Goal: Transaction & Acquisition: Book appointment/travel/reservation

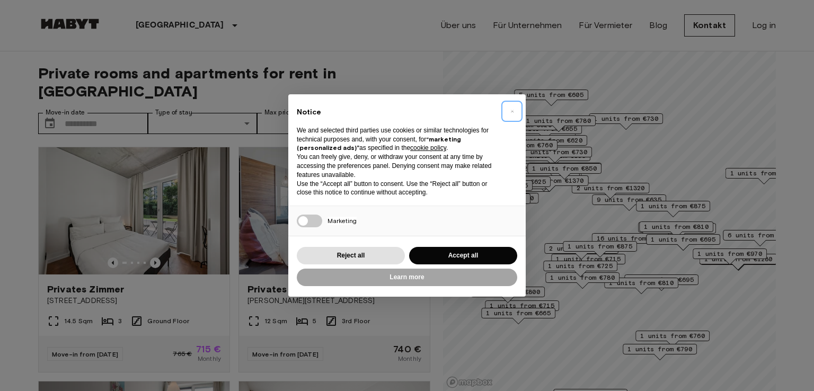
click at [511, 108] on span "×" at bounding box center [513, 111] width 4 height 13
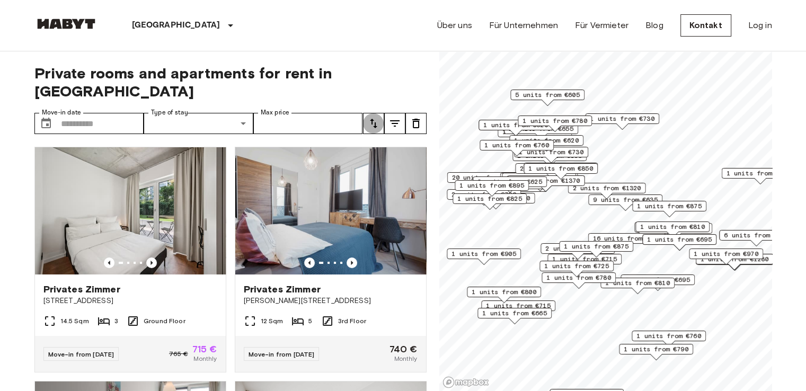
click at [377, 117] on icon "tune" at bounding box center [373, 123] width 13 height 13
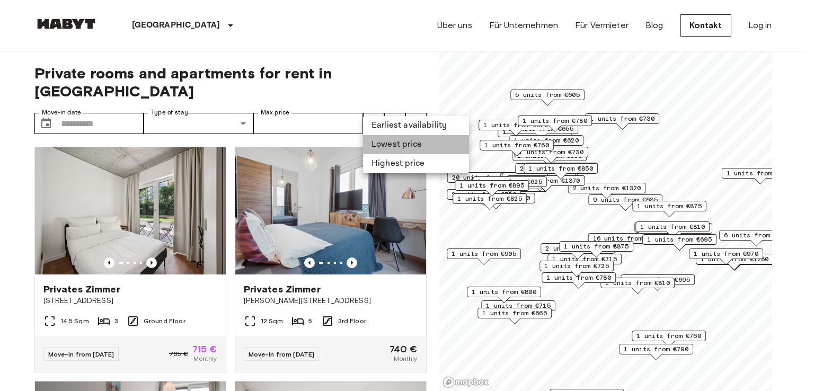
click at [402, 142] on li "Lowest price" at bounding box center [416, 144] width 106 height 19
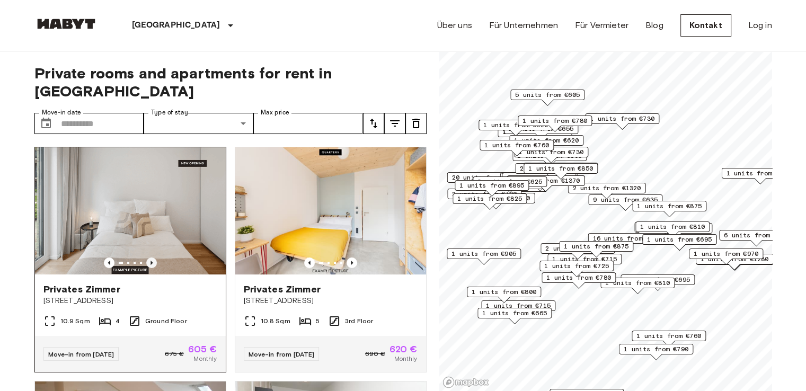
click at [152, 258] on icon "Previous image" at bounding box center [151, 263] width 11 height 11
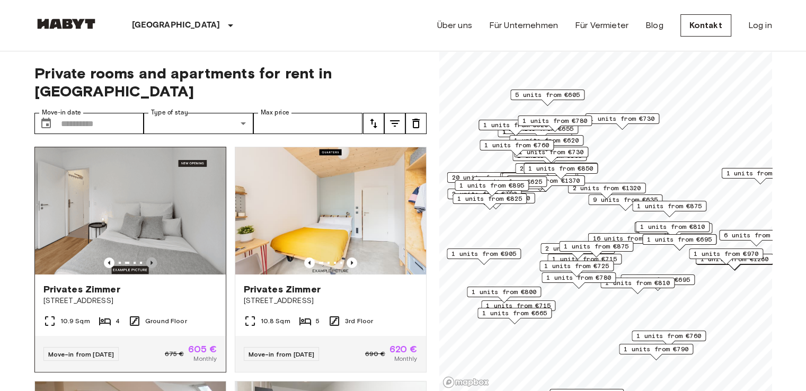
click at [152, 258] on icon "Previous image" at bounding box center [151, 263] width 11 height 11
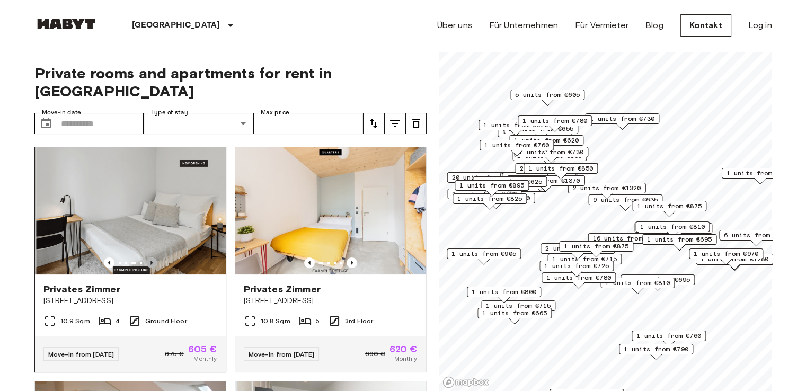
click at [152, 258] on icon "Previous image" at bounding box center [151, 263] width 11 height 11
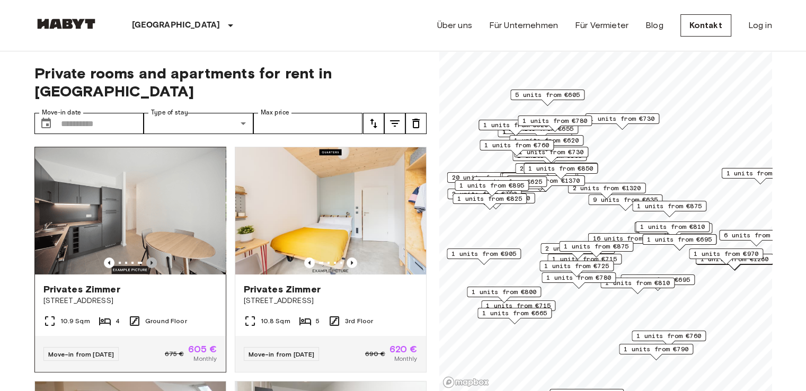
click at [152, 258] on icon "Previous image" at bounding box center [151, 263] width 11 height 11
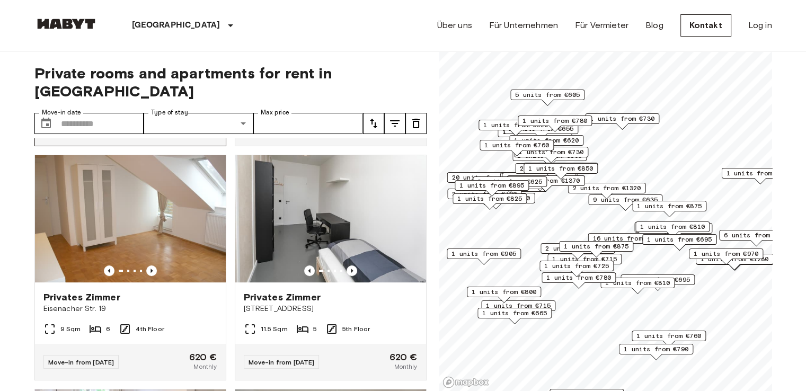
scroll to position [224, 0]
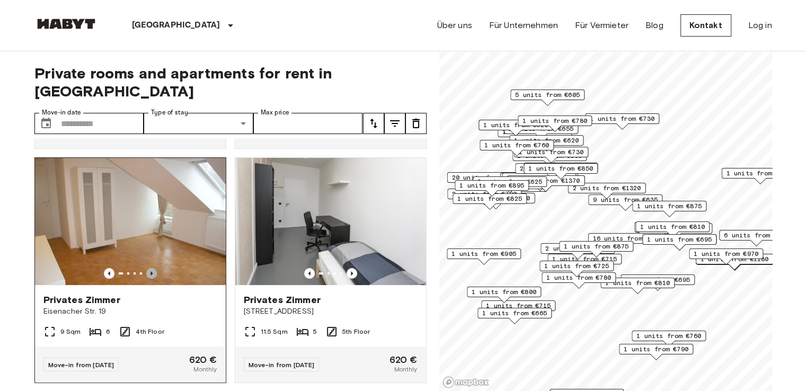
click at [151, 268] on icon "Previous image" at bounding box center [151, 273] width 11 height 11
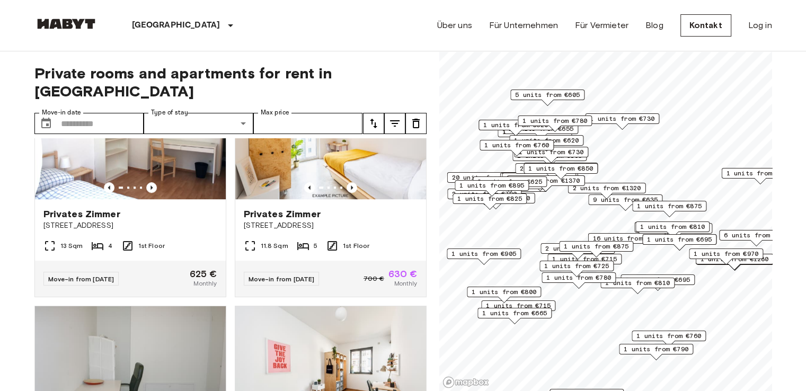
scroll to position [756, 0]
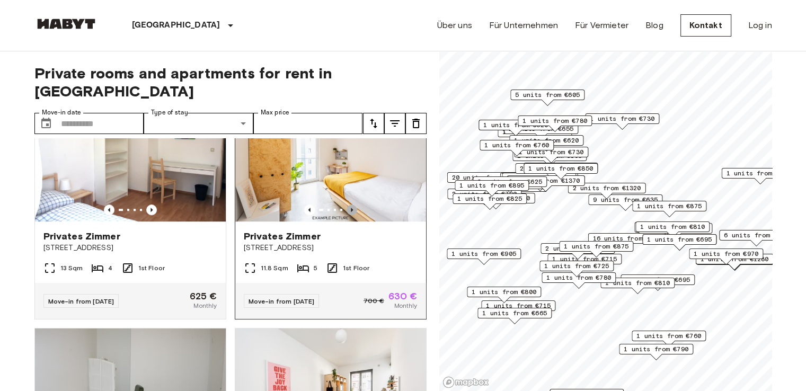
click at [347, 208] on icon "Previous image" at bounding box center [352, 210] width 11 height 11
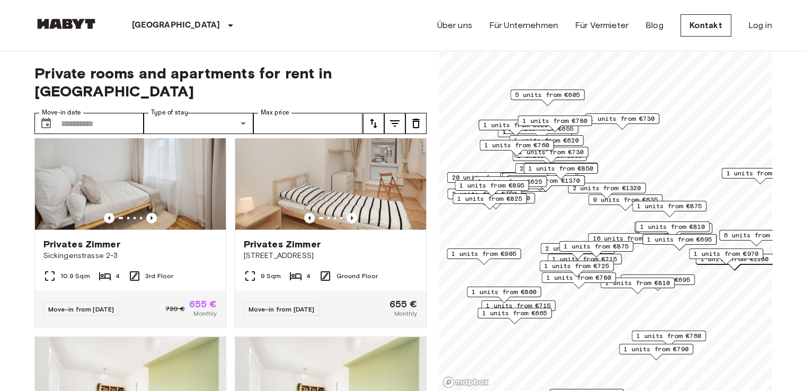
scroll to position [2154, 0]
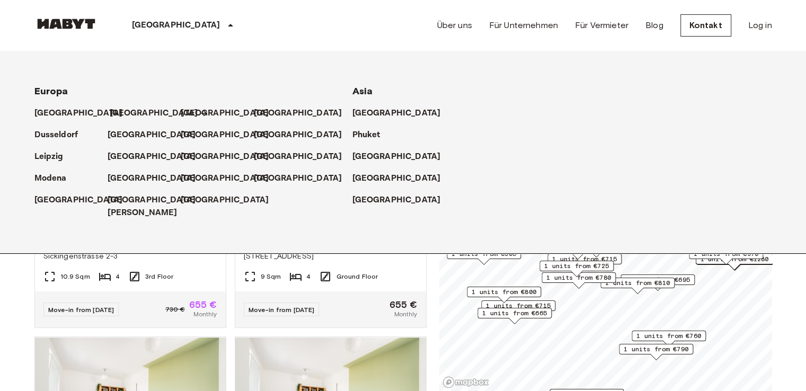
click at [120, 115] on p "[GEOGRAPHIC_DATA]" at bounding box center [154, 113] width 89 height 13
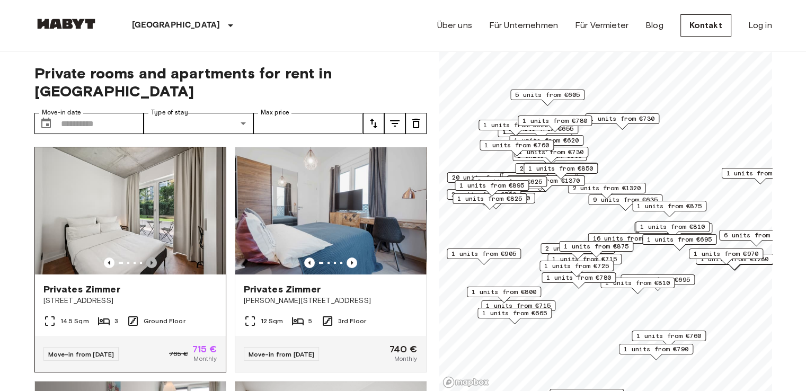
click at [147, 258] on icon "Previous image" at bounding box center [151, 263] width 11 height 11
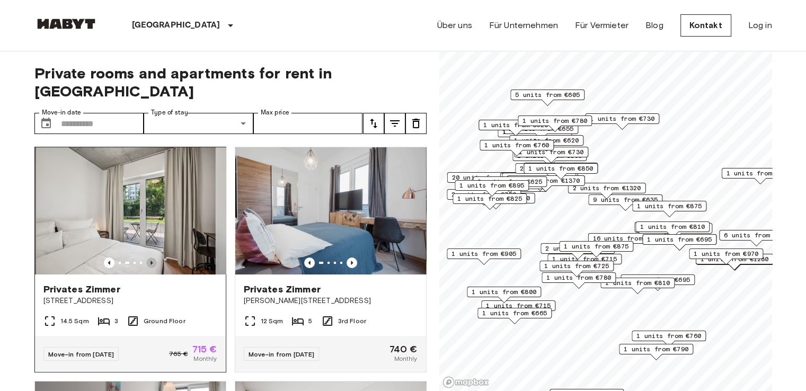
click at [147, 258] on icon "Previous image" at bounding box center [151, 263] width 11 height 11
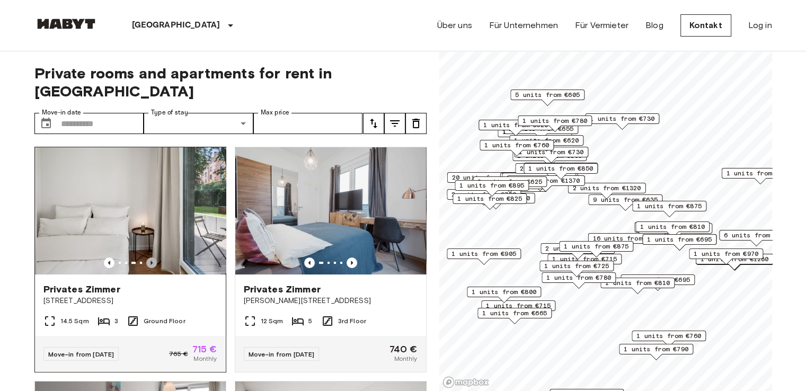
click at [147, 258] on icon "Previous image" at bounding box center [151, 263] width 11 height 11
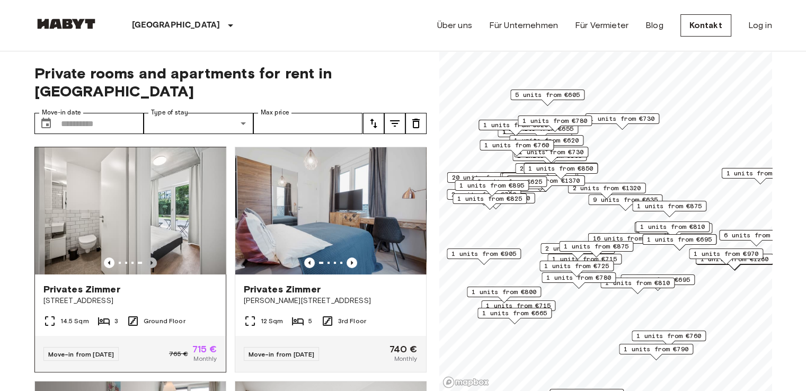
click at [147, 258] on icon "Previous image" at bounding box center [151, 263] width 11 height 11
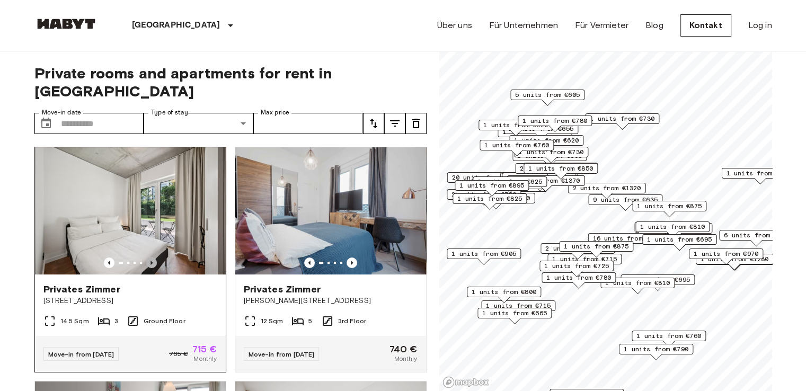
click at [147, 258] on icon "Previous image" at bounding box center [151, 263] width 11 height 11
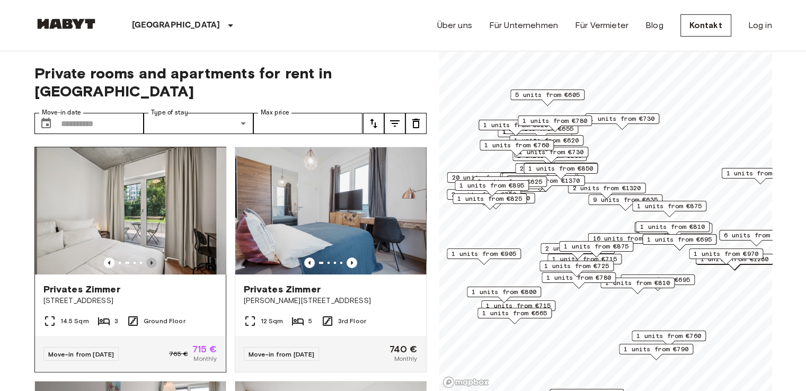
click at [147, 258] on icon "Previous image" at bounding box center [151, 263] width 11 height 11
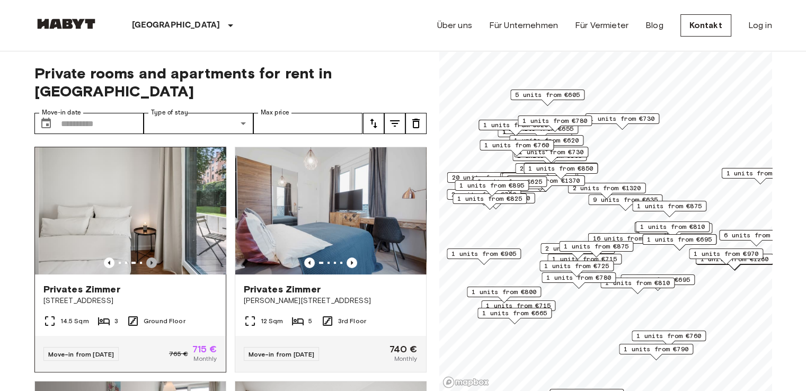
click at [147, 258] on icon "Previous image" at bounding box center [151, 263] width 11 height 11
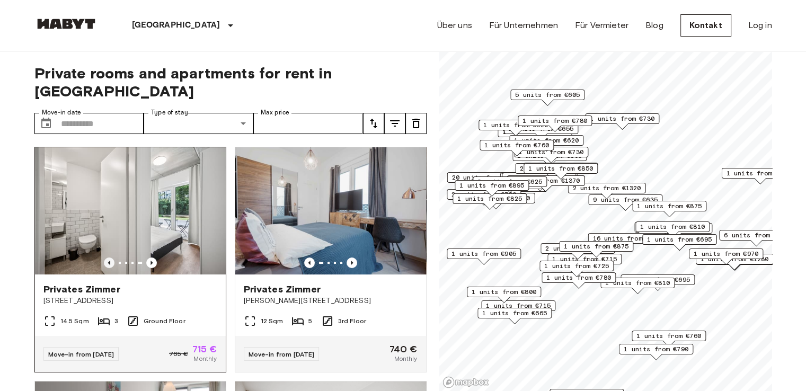
click at [104, 258] on icon "Previous image" at bounding box center [109, 263] width 11 height 11
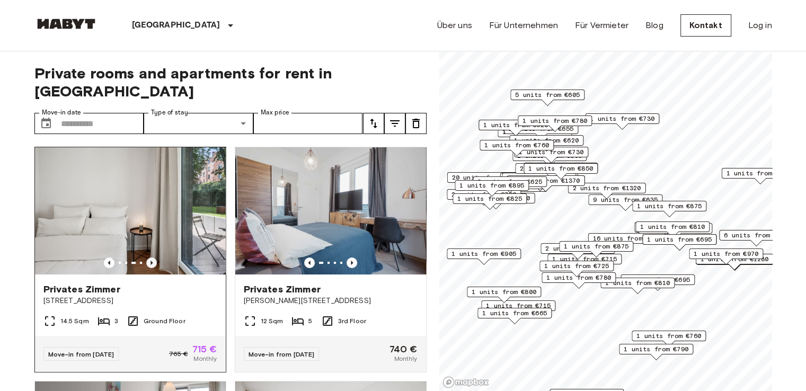
click at [151, 258] on icon "Previous image" at bounding box center [151, 263] width 11 height 11
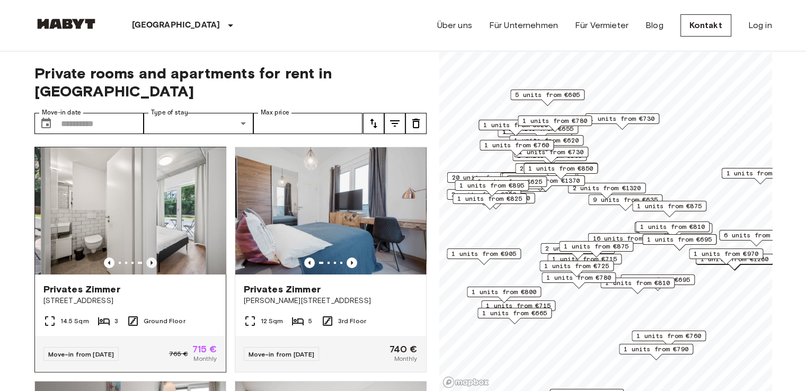
click at [151, 258] on icon "Previous image" at bounding box center [151, 263] width 11 height 11
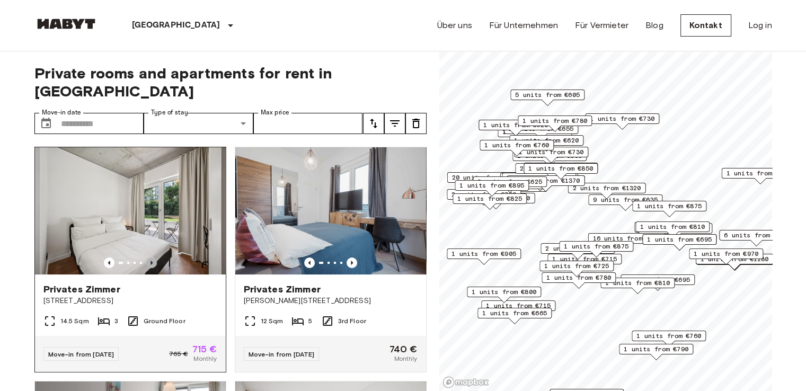
click at [151, 258] on icon "Previous image" at bounding box center [151, 263] width 11 height 11
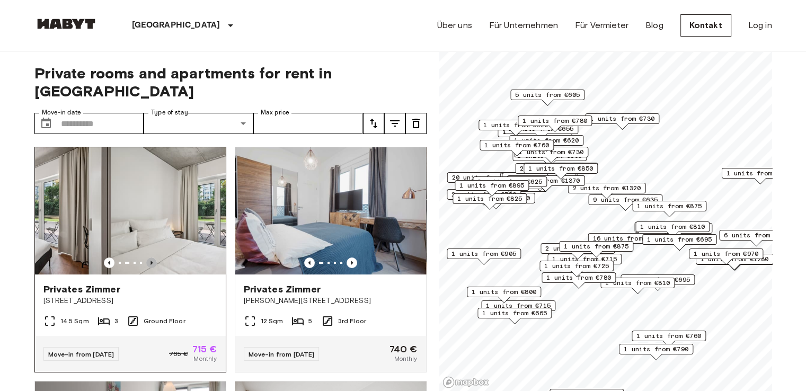
click at [151, 258] on icon "Previous image" at bounding box center [151, 263] width 11 height 11
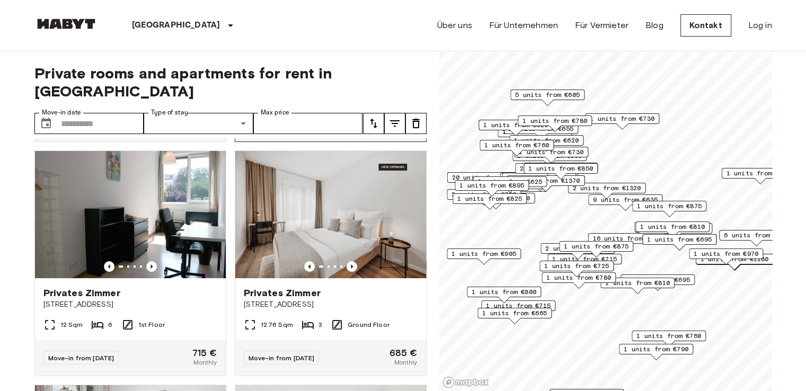
scroll to position [230, 0]
